Goal: Navigation & Orientation: Find specific page/section

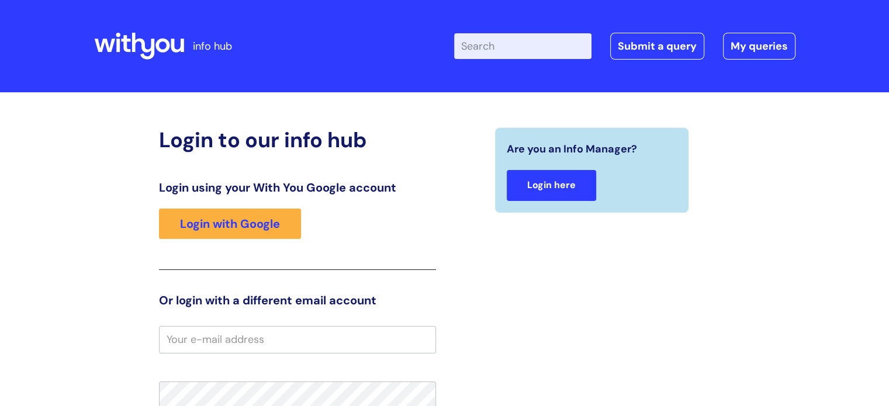
click at [558, 182] on link "Login here" at bounding box center [551, 185] width 89 height 31
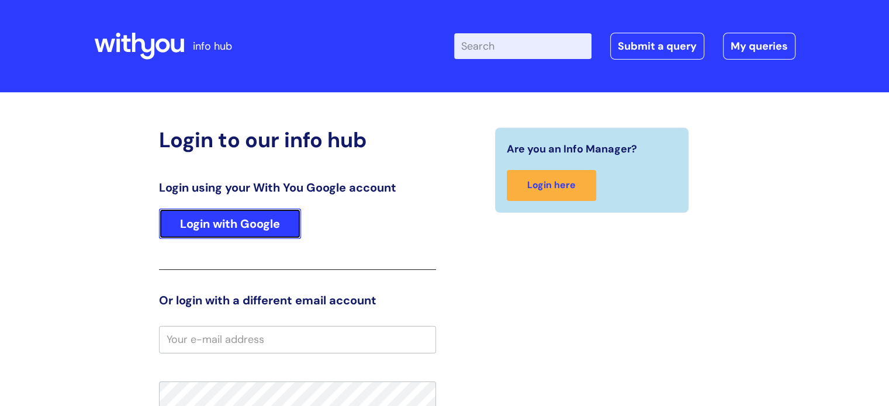
click at [224, 225] on link "Login with Google" at bounding box center [230, 224] width 142 height 30
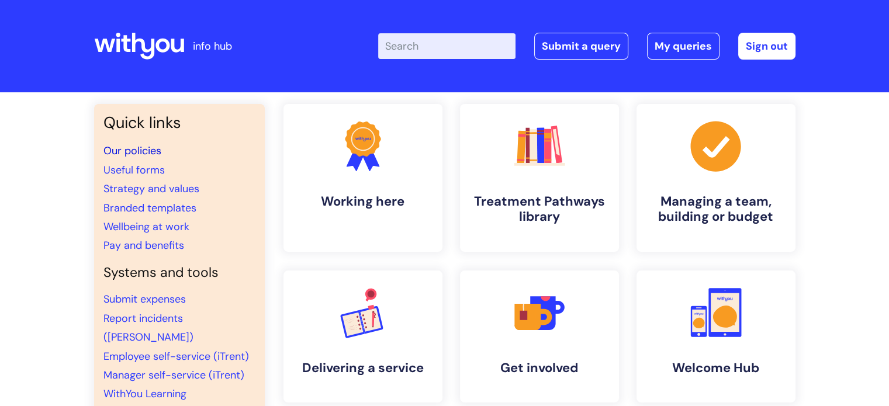
click at [133, 151] on link "Our policies" at bounding box center [132, 151] width 58 height 14
